Goal: Answer question/provide support: Answer question/provide support

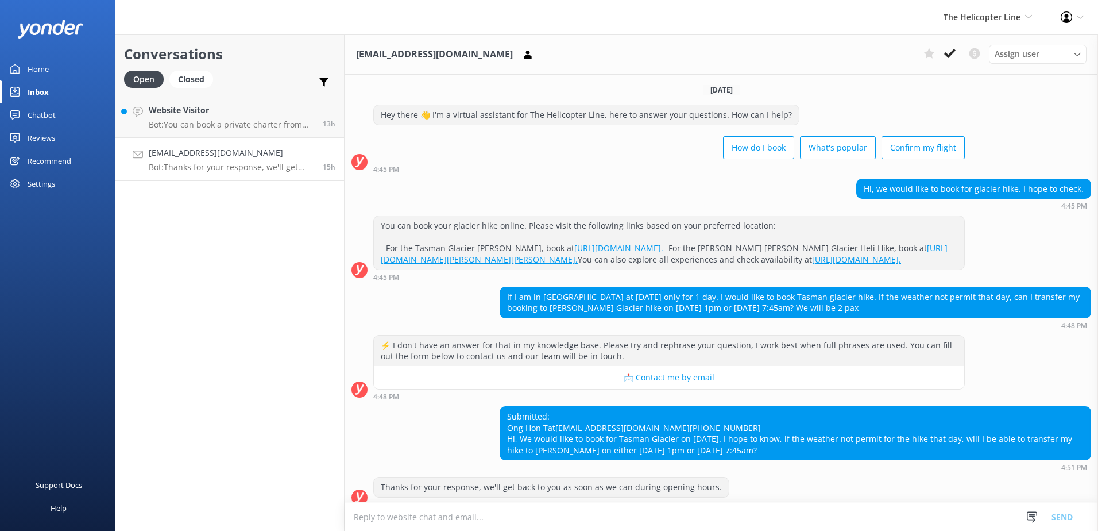
scroll to position [57, 0]
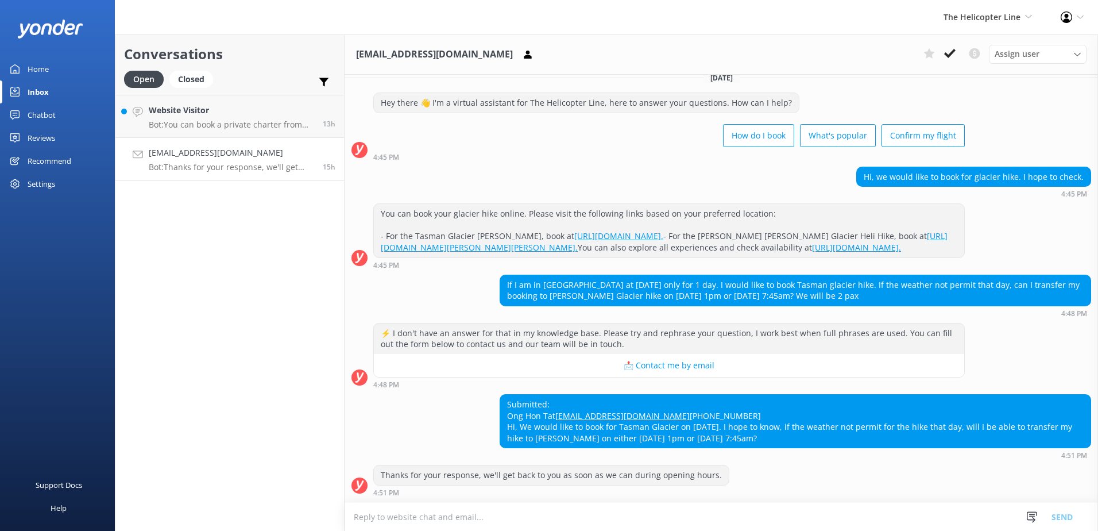
click at [790, 514] on textarea at bounding box center [722, 517] width 754 height 28
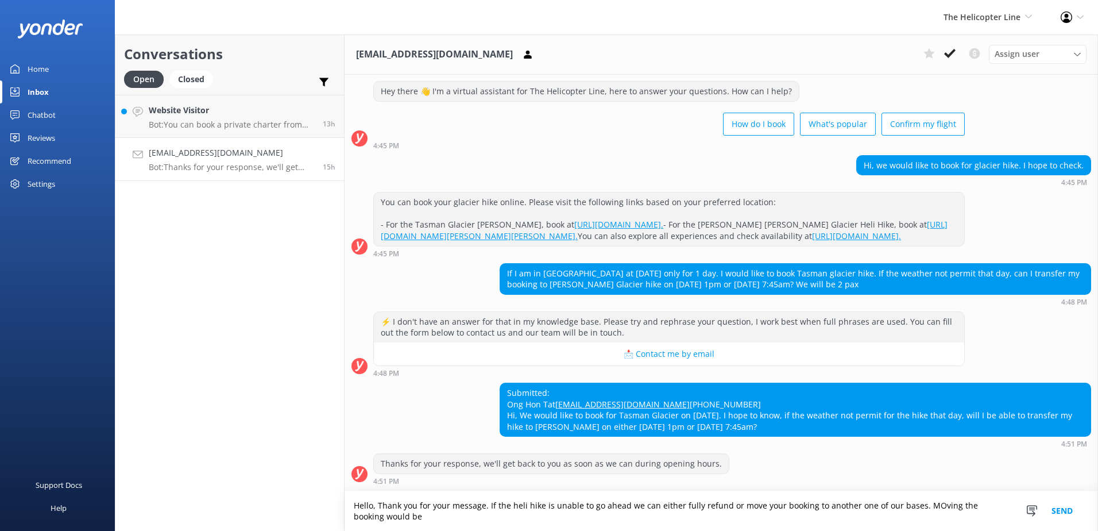
scroll to position [68, 0]
drag, startPoint x: 489, startPoint y: 520, endPoint x: 342, endPoint y: 504, distance: 148.5
click at [342, 504] on div "Conversations Open Closed Important Converted Assigned to me Unassigned Website…" at bounding box center [606, 282] width 983 height 496
type textarea "Hello, Thank you for your message. If the heli hike is unable to go ahead we ca…"
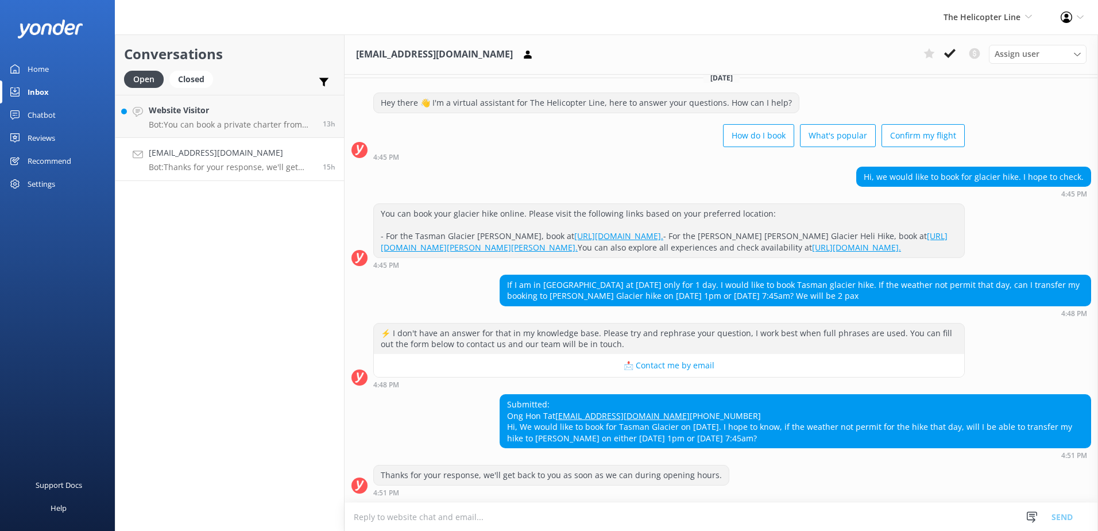
scroll to position [57, 0]
paste textarea "Hello, Thank you for your message. If the heli hike is unable to go ahead, we c…"
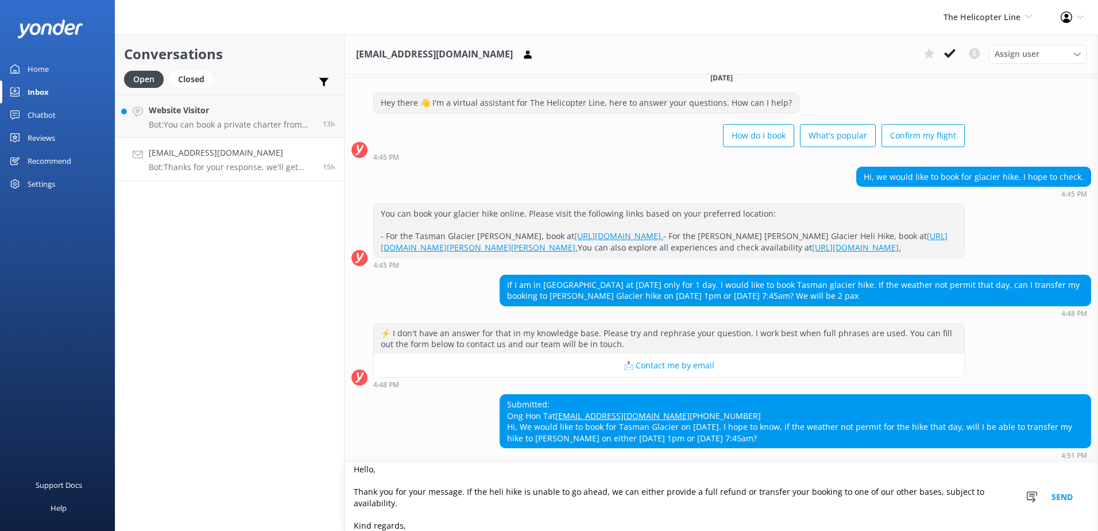
scroll to position [68, 0]
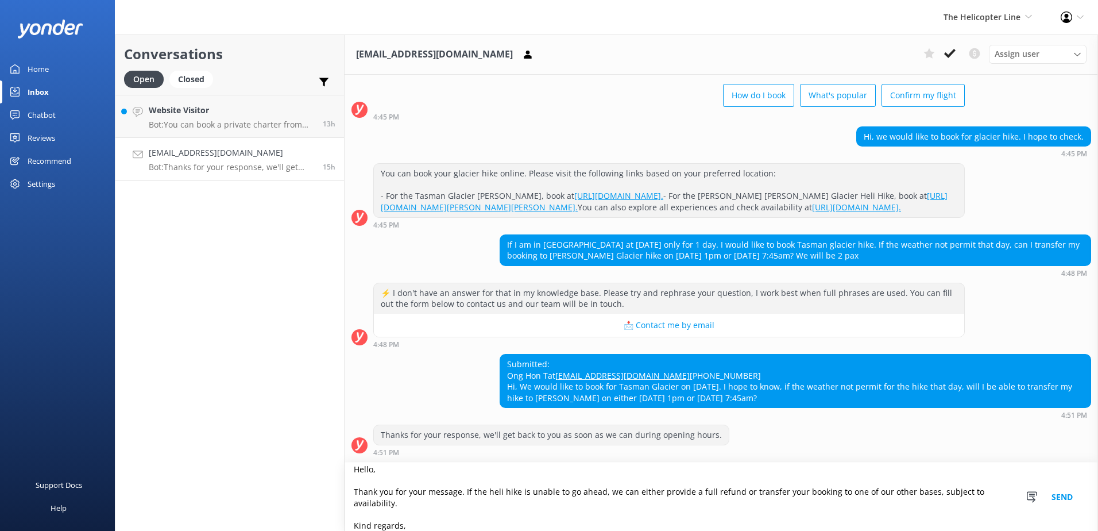
click at [363, 487] on textarea "Hello, Thank you for your message. If the heli hike is unable to go ahead, we c…" at bounding box center [722, 496] width 754 height 68
click at [360, 481] on textarea "Hello, Thank you for your message. If the heli hike is unable to go ahead, we c…" at bounding box center [722, 496] width 754 height 68
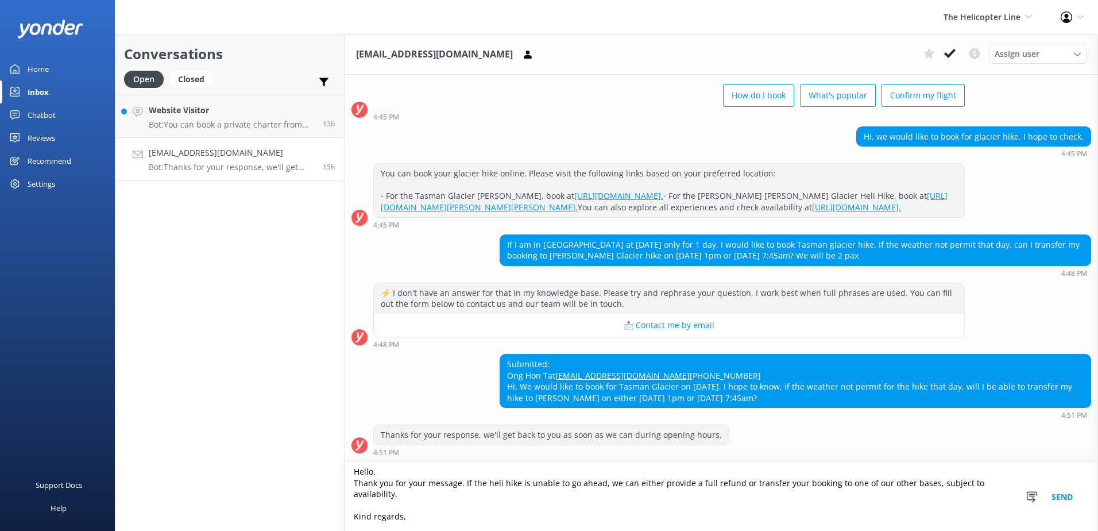
scroll to position [97, 0]
click at [372, 504] on textarea "Hello, Thank you for your message. If the heli hike is unable to go ahead, we c…" at bounding box center [722, 496] width 754 height 68
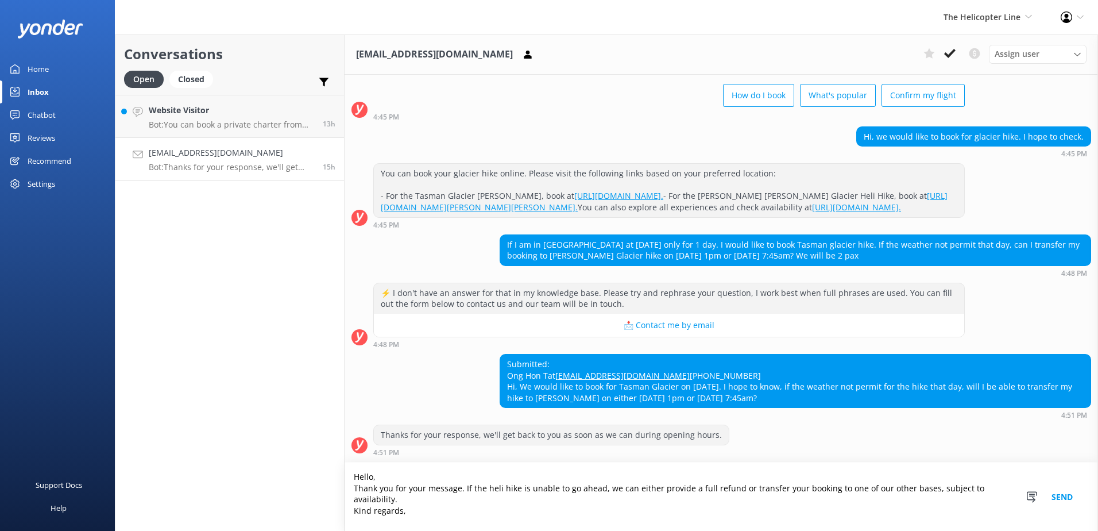
scroll to position [91, 0]
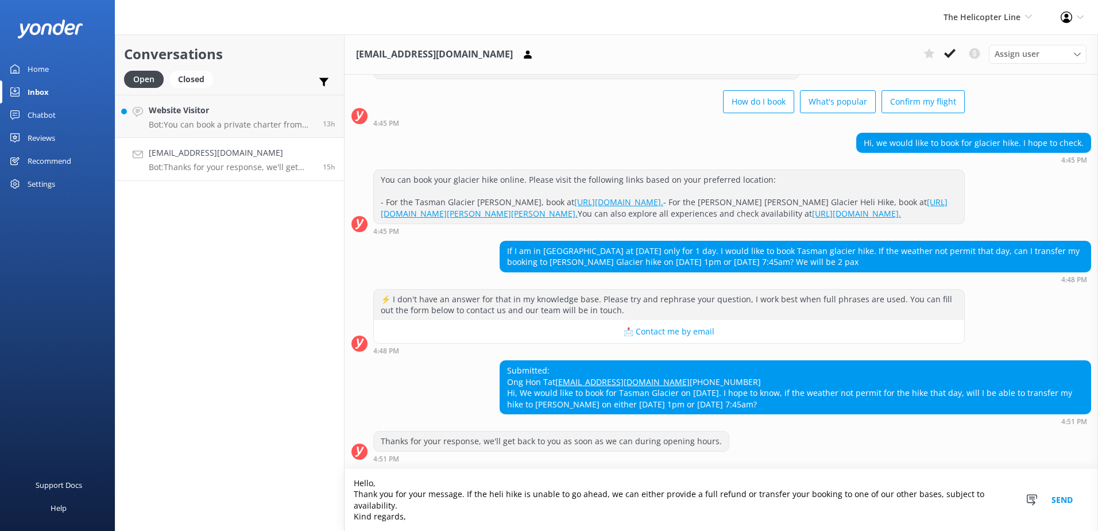
click at [372, 504] on textarea "Hello, Thank you for your message. If the heli hike is unable to go ahead, we c…" at bounding box center [722, 500] width 754 height 62
click at [415, 520] on textarea "Hello, Thank you for your message. If the heli hike is unable to go ahead, we c…" at bounding box center [722, 500] width 754 height 62
type textarea "Hello, Thank you for your message. If the heli hike is unable to go ahead, we c…"
click at [1069, 500] on button "Send" at bounding box center [1062, 500] width 43 height 62
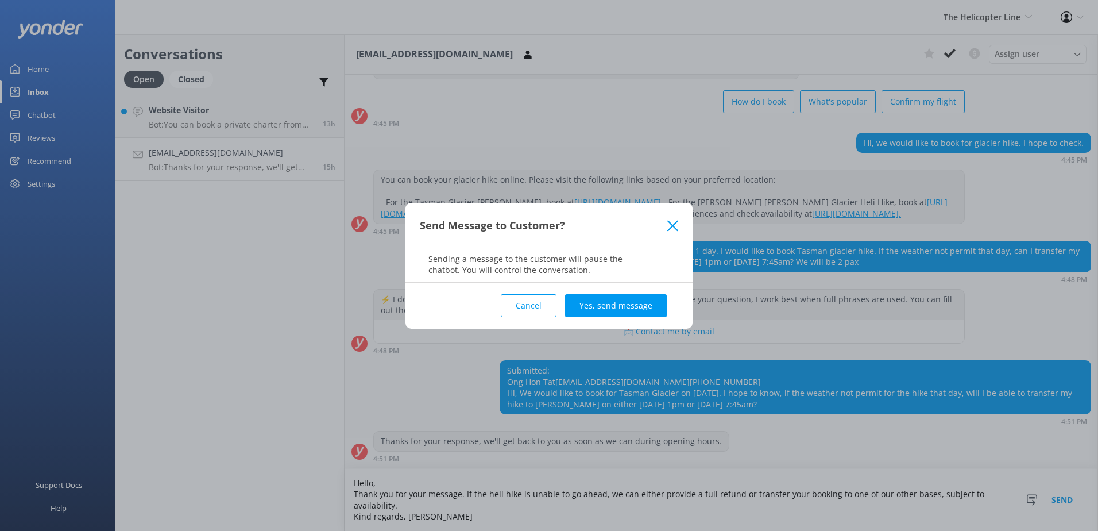
click at [667, 231] on icon at bounding box center [672, 225] width 11 height 11
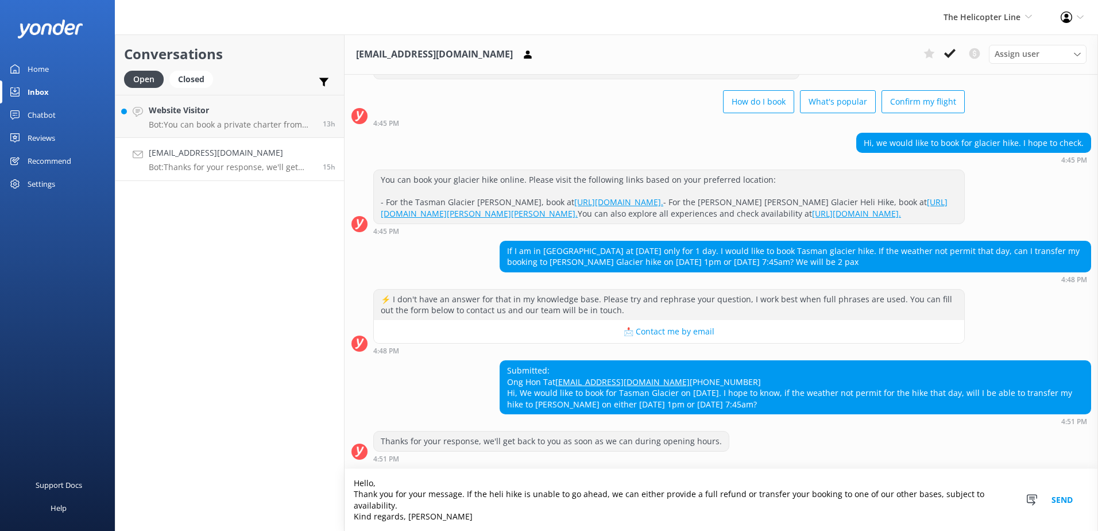
click at [1063, 500] on button "Send" at bounding box center [1062, 500] width 43 height 62
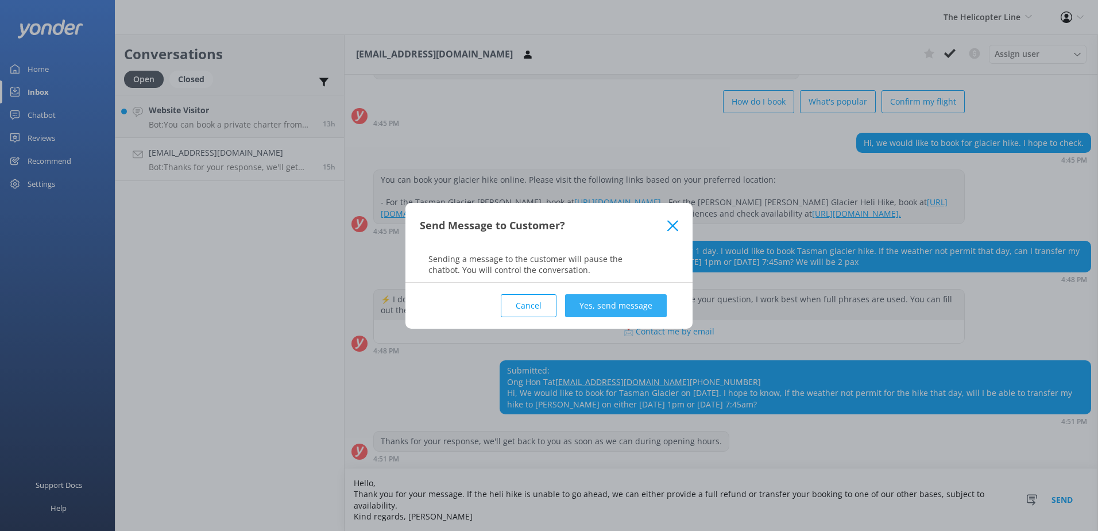
click at [593, 301] on button "Yes, send message" at bounding box center [616, 305] width 102 height 23
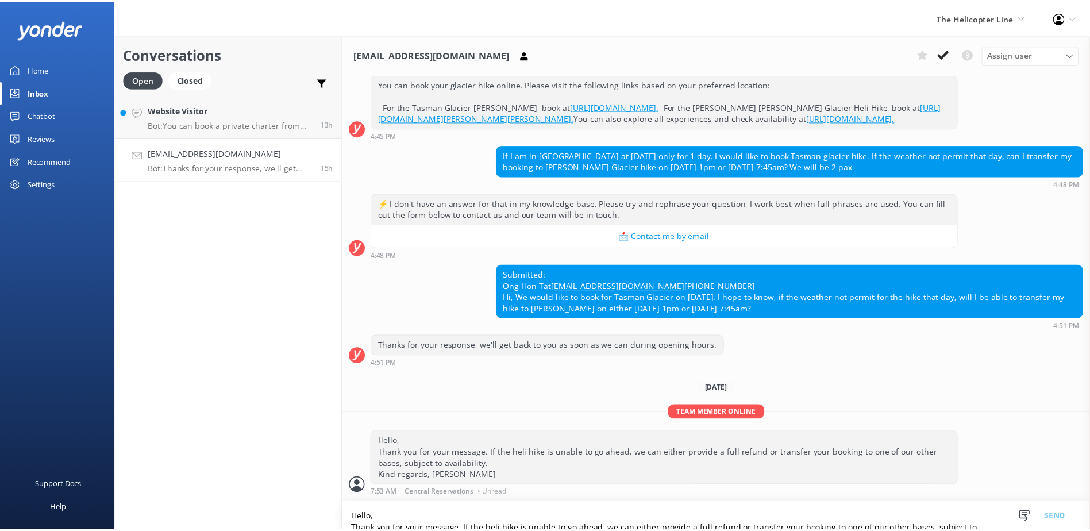
scroll to position [187, 0]
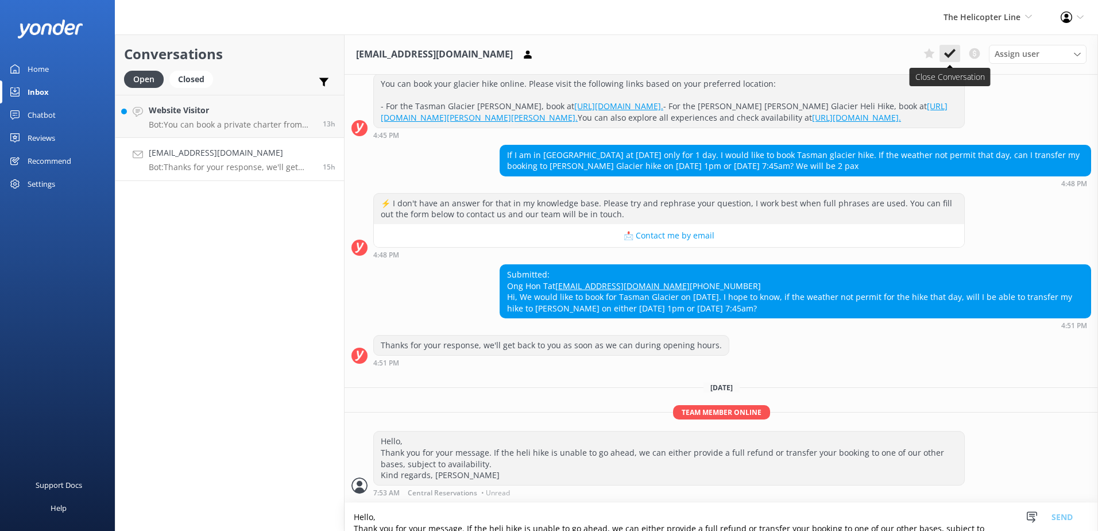
click at [952, 55] on icon at bounding box center [949, 53] width 11 height 11
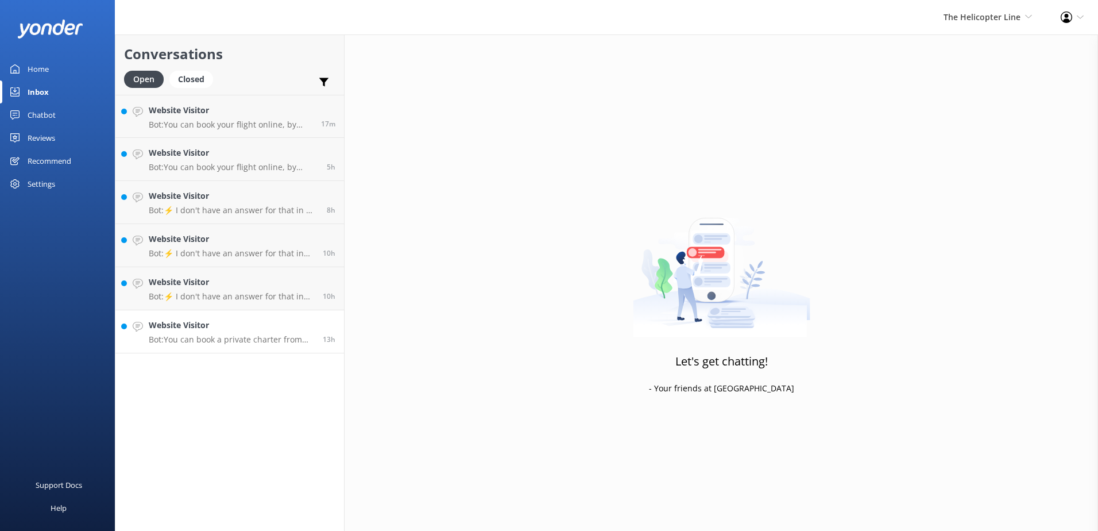
click at [230, 343] on p "Bot: You can book a private charter from [GEOGRAPHIC_DATA] to [GEOGRAPHIC_DATA]…" at bounding box center [231, 339] width 165 height 10
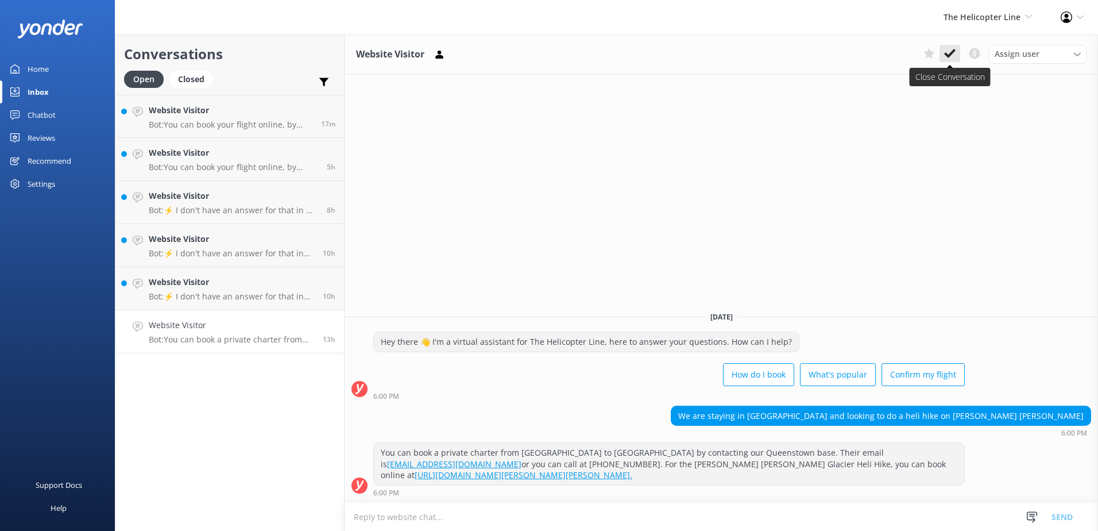
click at [945, 56] on icon at bounding box center [949, 53] width 11 height 11
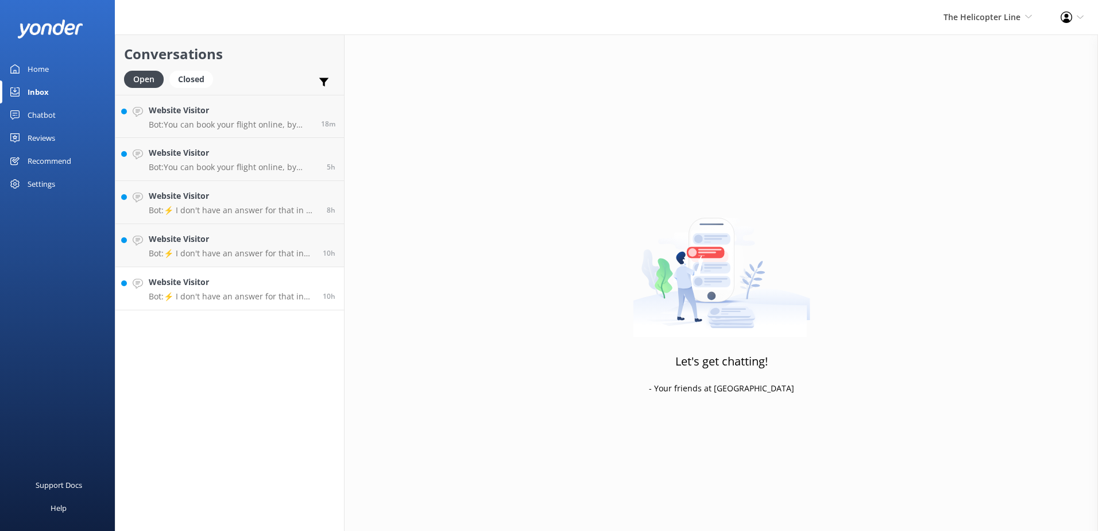
click at [202, 295] on p "Bot: ⚡ I don't have an answer for that in my knowledge base. Please try and rep…" at bounding box center [231, 296] width 165 height 10
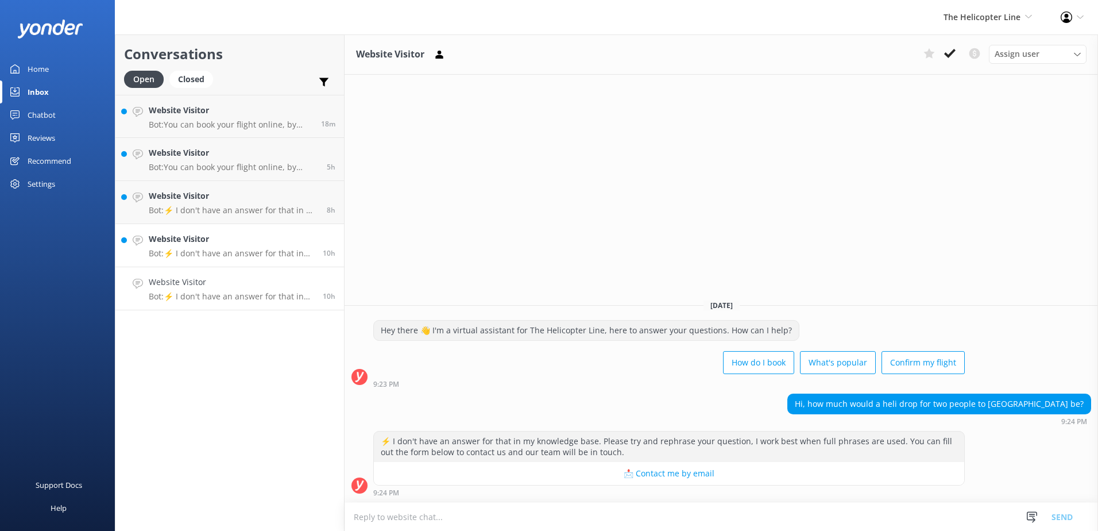
click at [247, 227] on link "Website Visitor Bot: ⚡ I don't have an answer for that in my knowledge base. Pl…" at bounding box center [229, 245] width 229 height 43
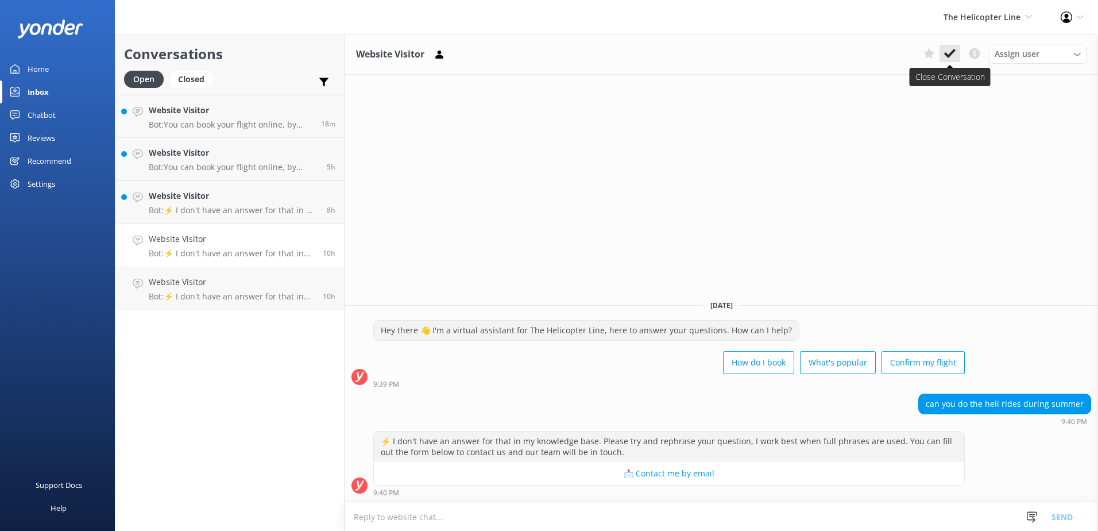
click at [948, 51] on icon at bounding box center [949, 53] width 11 height 11
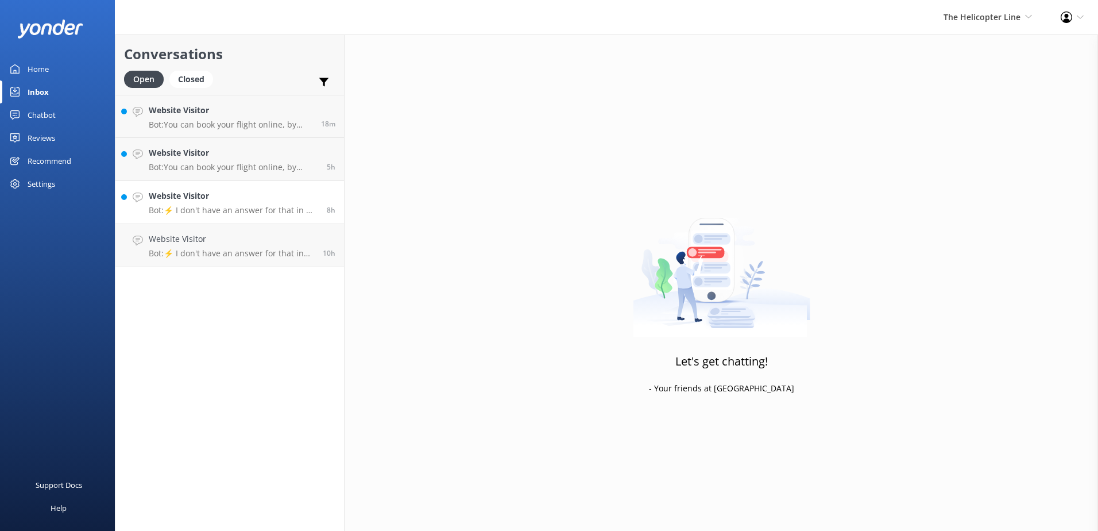
click at [254, 195] on h4 "Website Visitor" at bounding box center [233, 196] width 169 height 13
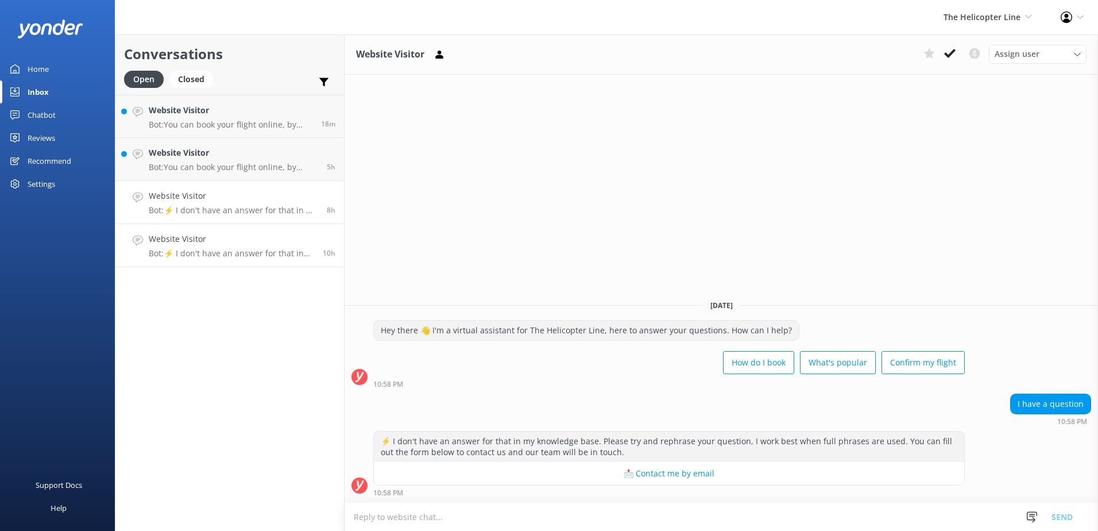
click at [174, 248] on p "Bot: ⚡ I don't have an answer for that in my knowledge base. Please try and rep…" at bounding box center [231, 253] width 165 height 10
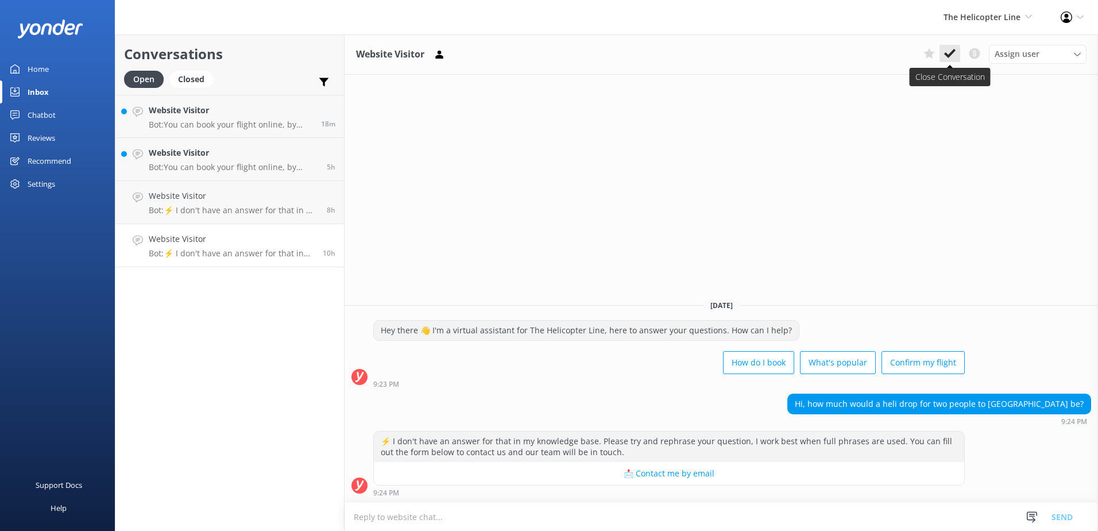
click at [950, 52] on icon at bounding box center [949, 53] width 11 height 11
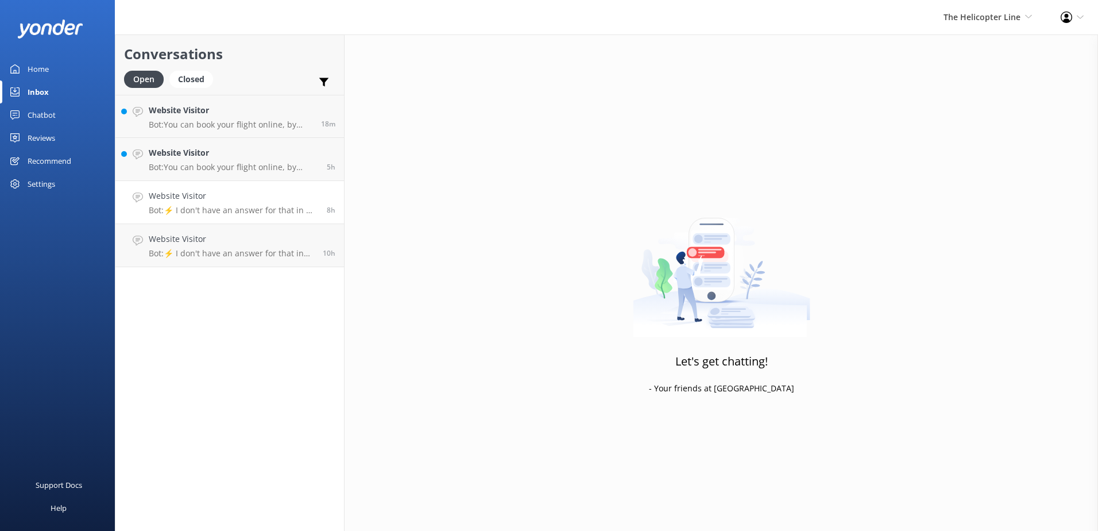
click at [244, 206] on p "Bot: ⚡ I don't have an answer for that in my knowledge base. Please try and rep…" at bounding box center [233, 210] width 169 height 10
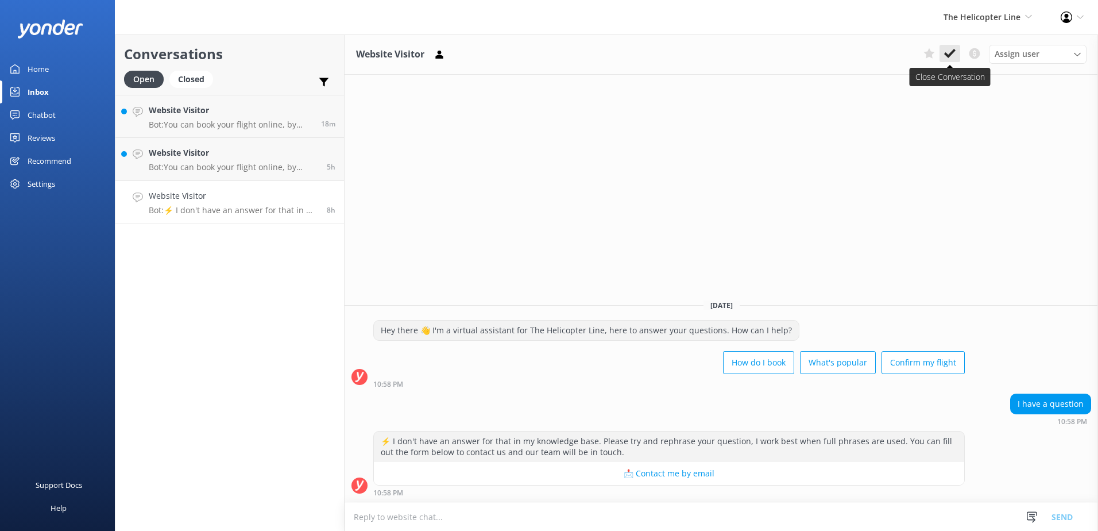
click at [949, 52] on icon at bounding box center [949, 53] width 11 height 11
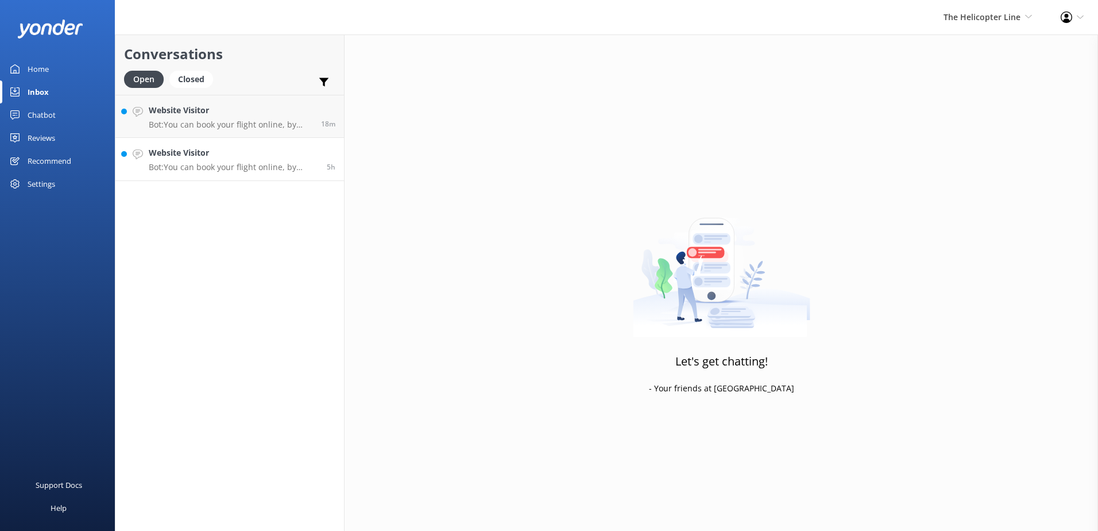
click at [171, 163] on p "Bot: You can book your flight online, by phone, or via email. View availability…" at bounding box center [233, 167] width 169 height 10
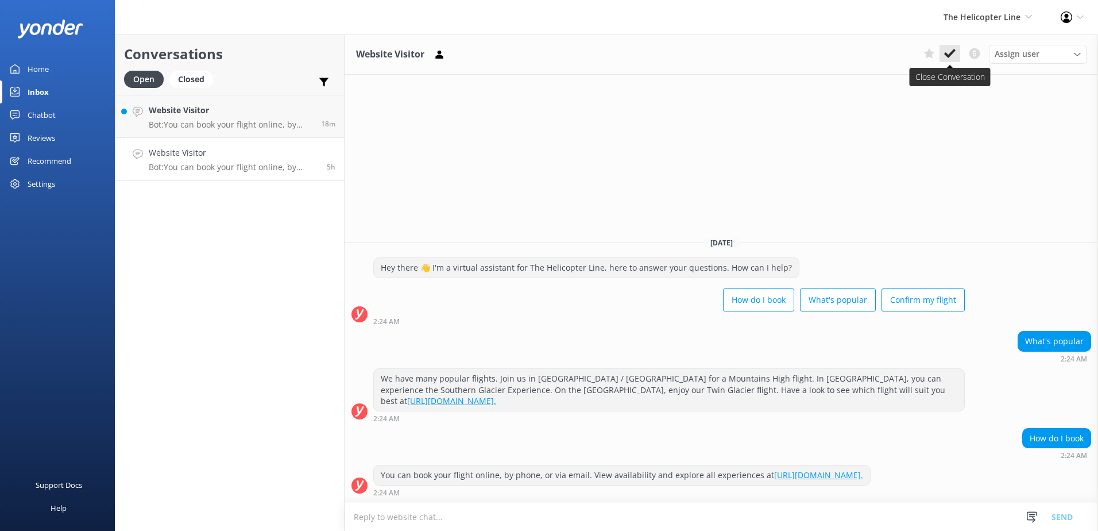
click at [953, 50] on icon at bounding box center [949, 53] width 11 height 11
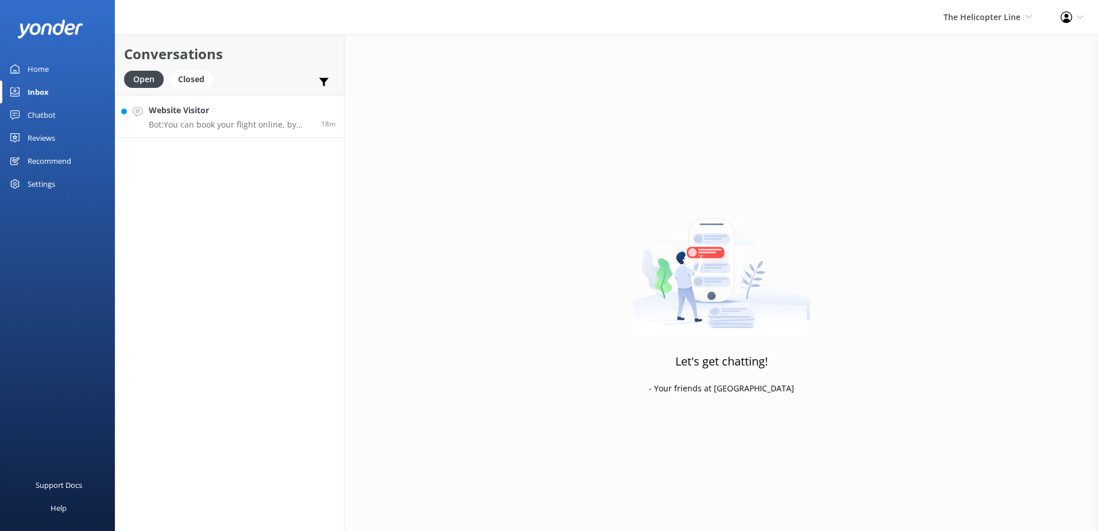
click at [197, 126] on p "Bot: You can book your flight online, by phone, or via email. View availability…" at bounding box center [231, 124] width 164 height 10
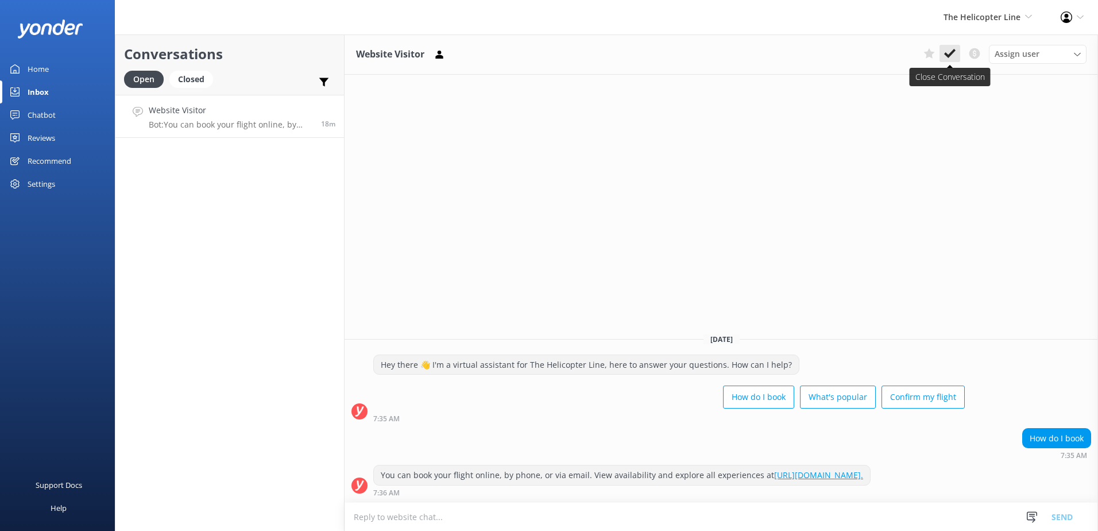
click at [952, 51] on use at bounding box center [949, 53] width 11 height 9
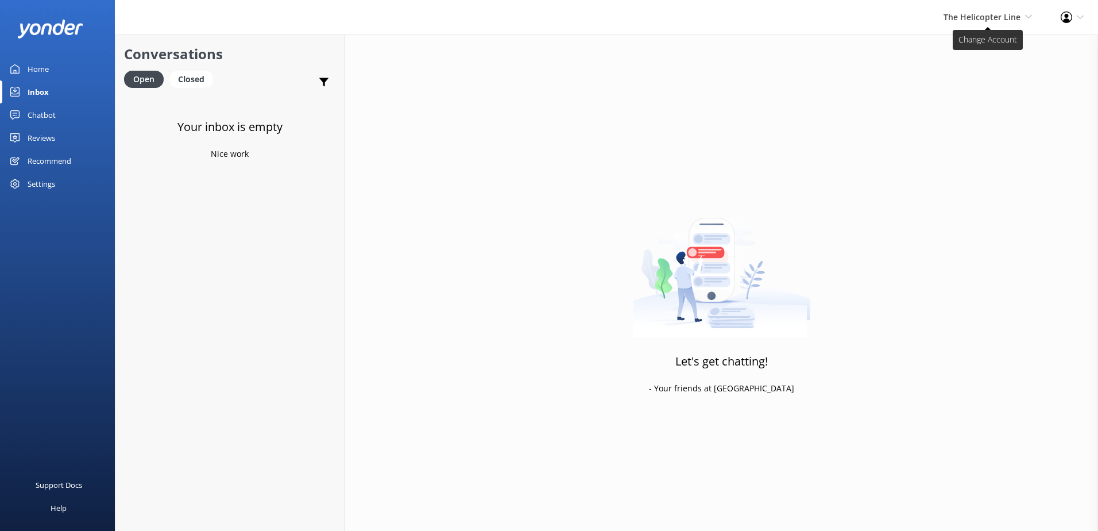
click at [1028, 11] on span "The Helicopter Line Milford Sound Scenic Flights The Helicopter Line Glacier He…" at bounding box center [988, 17] width 88 height 13
click at [995, 48] on link "Milford Sound Scenic Flights" at bounding box center [989, 50] width 115 height 28
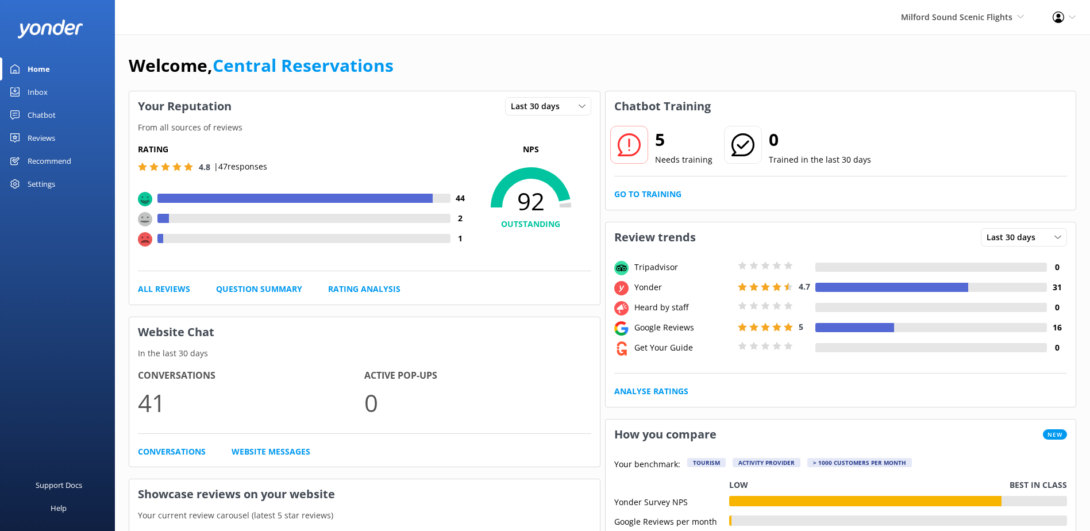
click at [69, 96] on link "Inbox" at bounding box center [57, 91] width 115 height 23
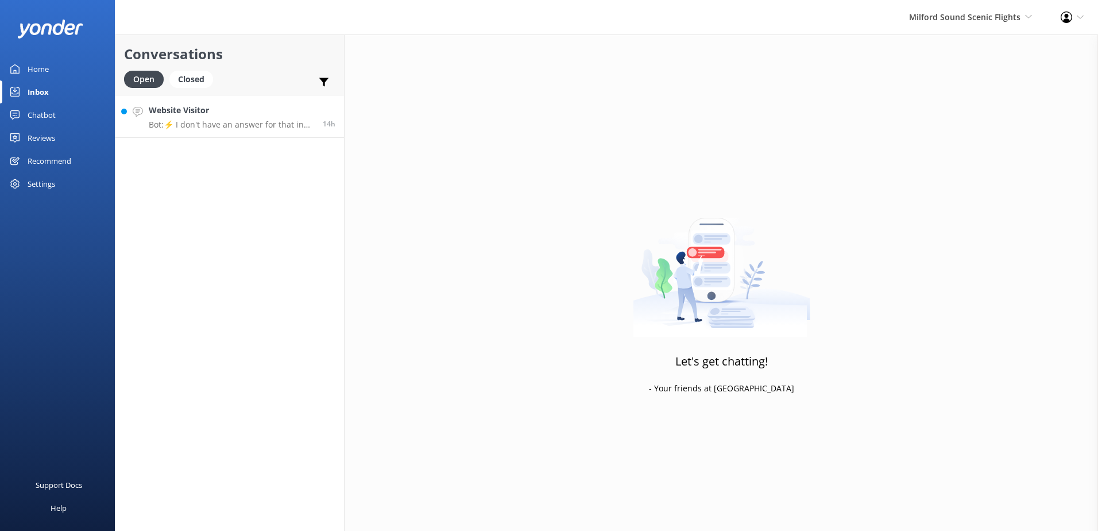
click at [265, 129] on p "Bot: ⚡ I don't have an answer for that in my knowledge base. Please try and rep…" at bounding box center [231, 124] width 165 height 10
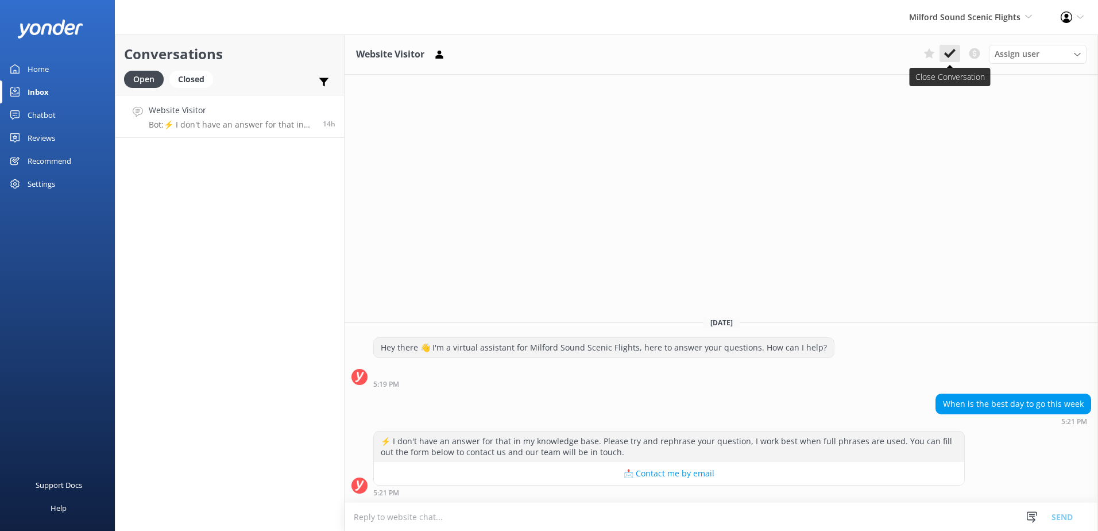
click at [952, 52] on use at bounding box center [949, 53] width 11 height 9
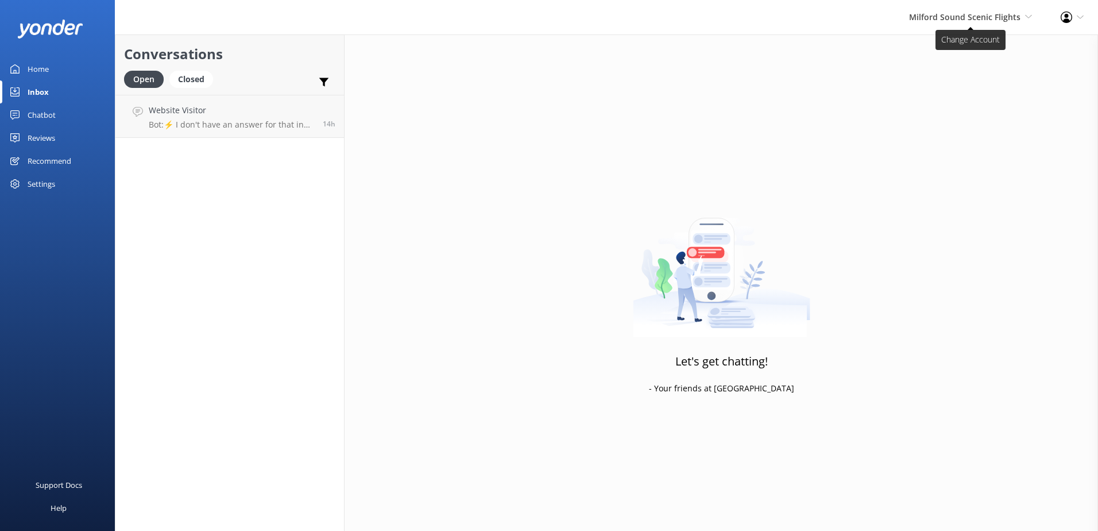
click at [956, 18] on span "Milford Sound Scenic Flights" at bounding box center [964, 16] width 111 height 11
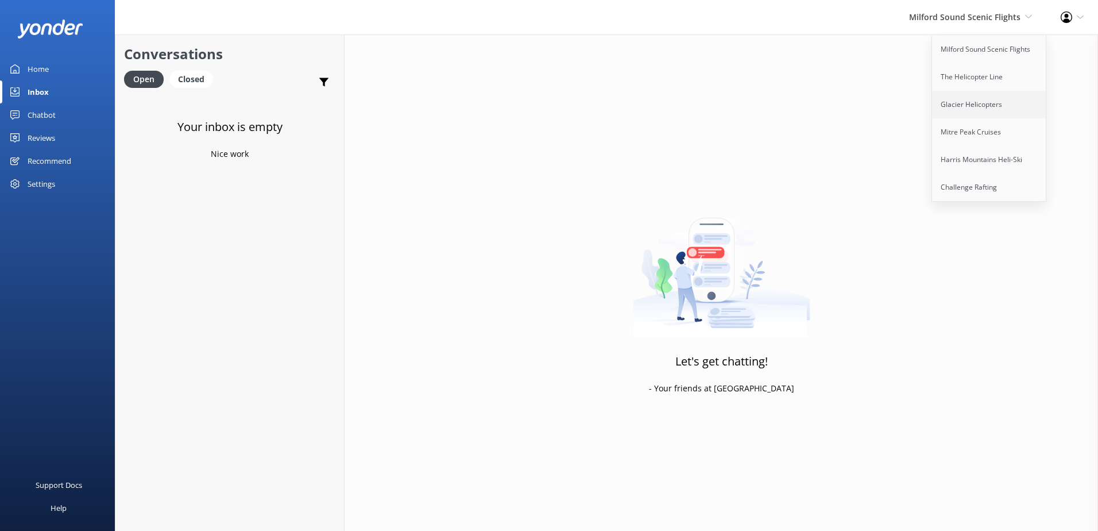
click at [970, 109] on link "Glacier Helicopters" at bounding box center [989, 105] width 115 height 28
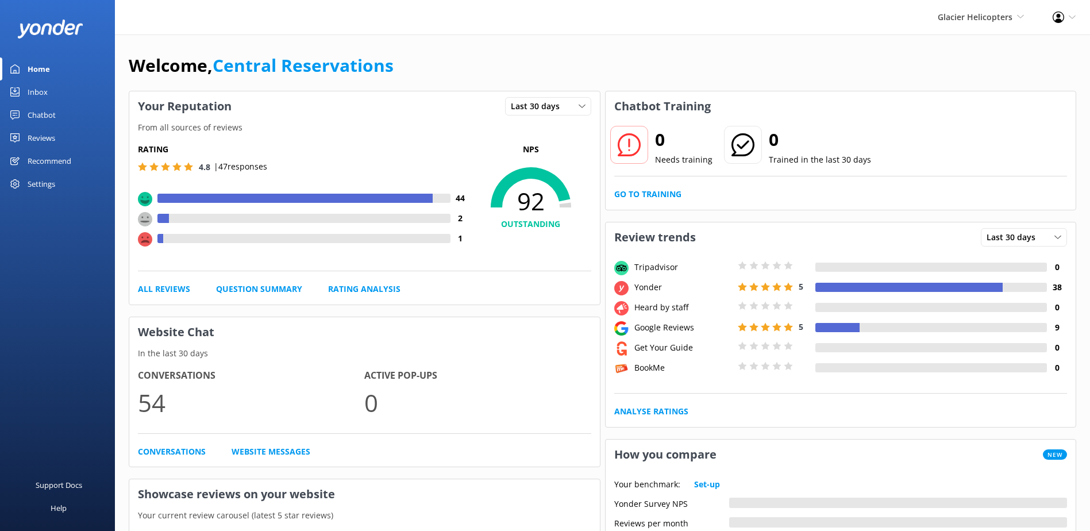
click at [88, 93] on link "Inbox" at bounding box center [57, 91] width 115 height 23
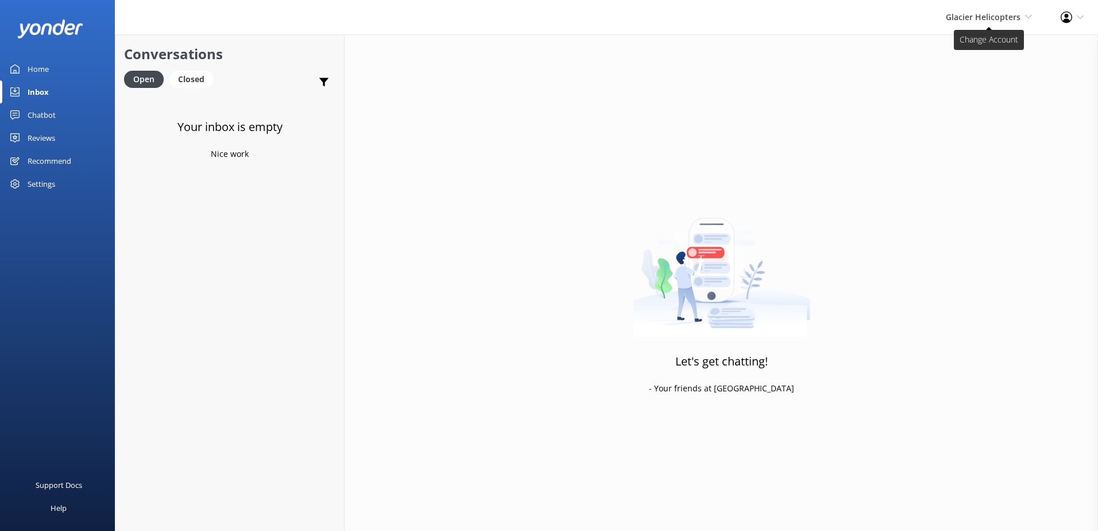
click at [978, 23] on span "Glacier Helicopters Milford Sound Scenic Flights The Helicopter Line Glacier He…" at bounding box center [989, 17] width 86 height 13
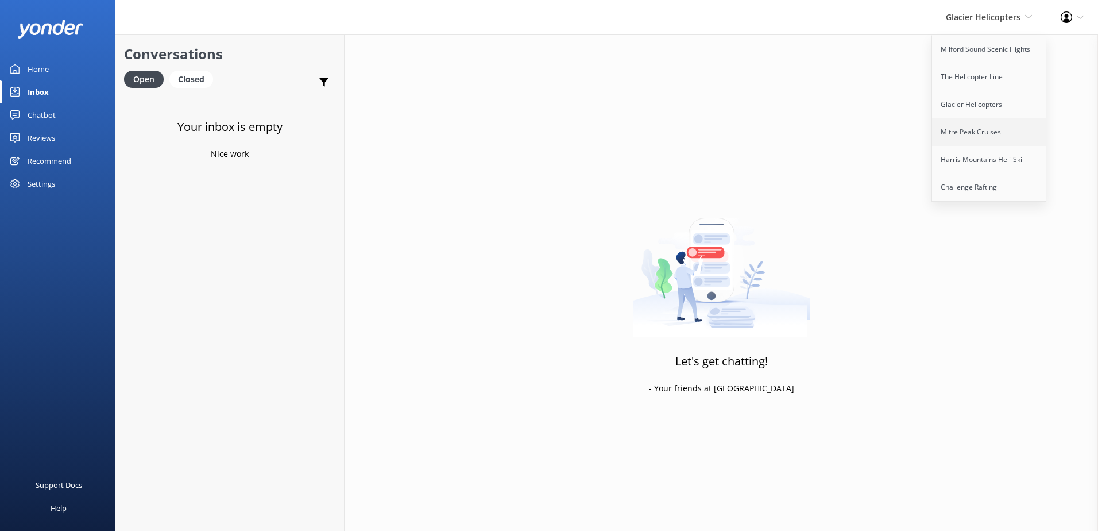
click at [989, 135] on link "Mitre Peak Cruises" at bounding box center [989, 132] width 115 height 28
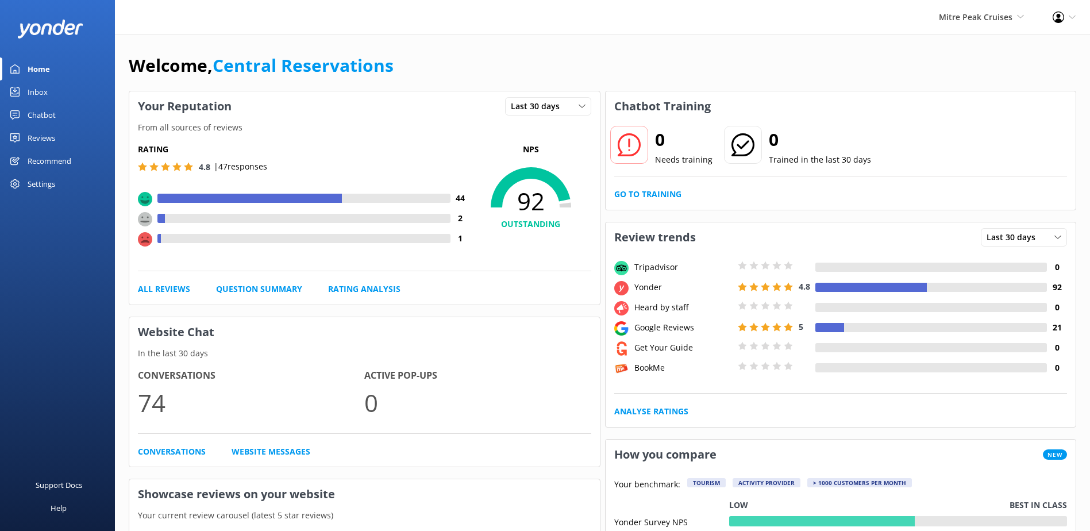
click at [38, 87] on div "Inbox" at bounding box center [38, 91] width 20 height 23
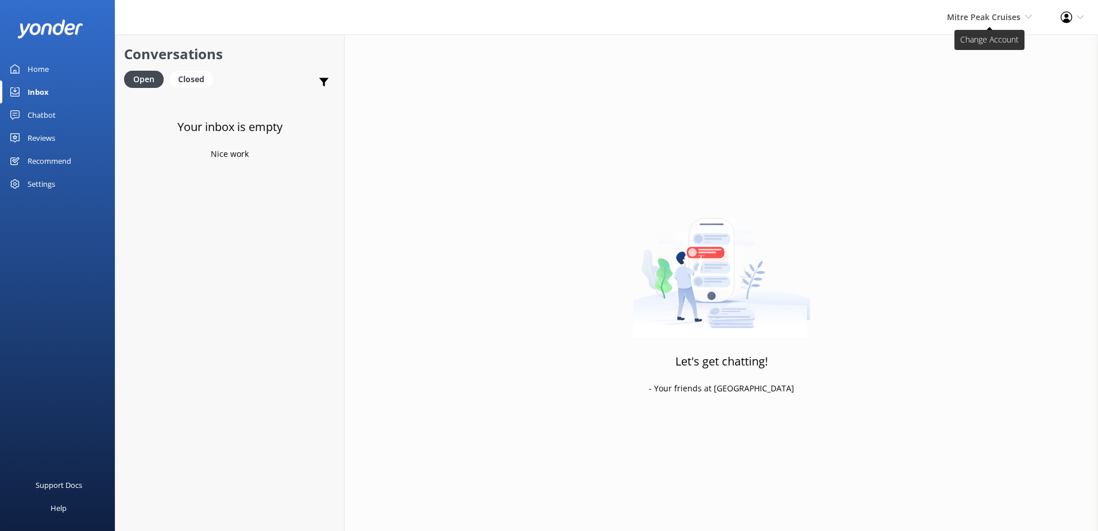
click at [964, 19] on span "Mitre Peak Cruises" at bounding box center [984, 16] width 74 height 11
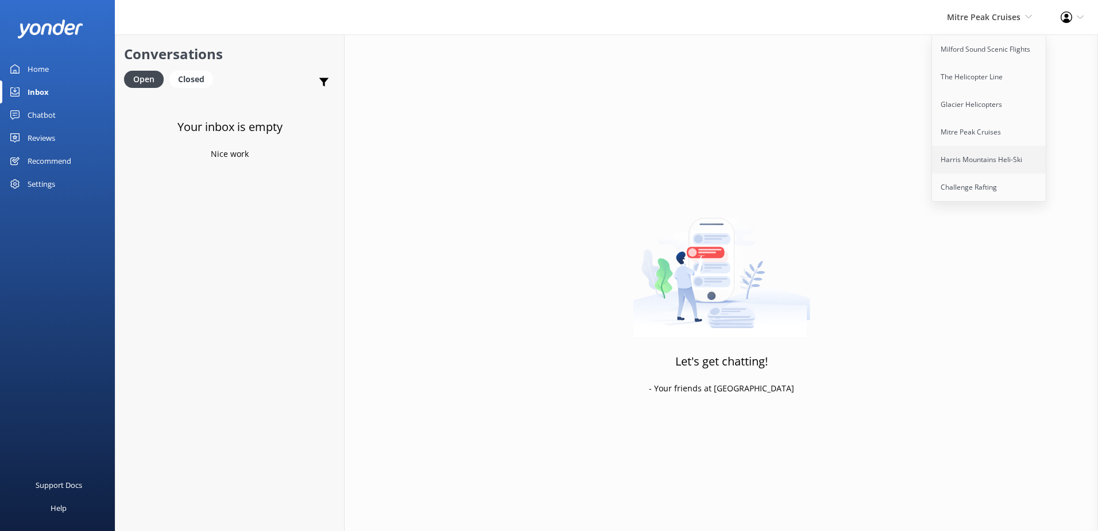
click at [978, 156] on link "Harris Mountains Heli-Ski" at bounding box center [989, 160] width 115 height 28
